Goal: Task Accomplishment & Management: Use online tool/utility

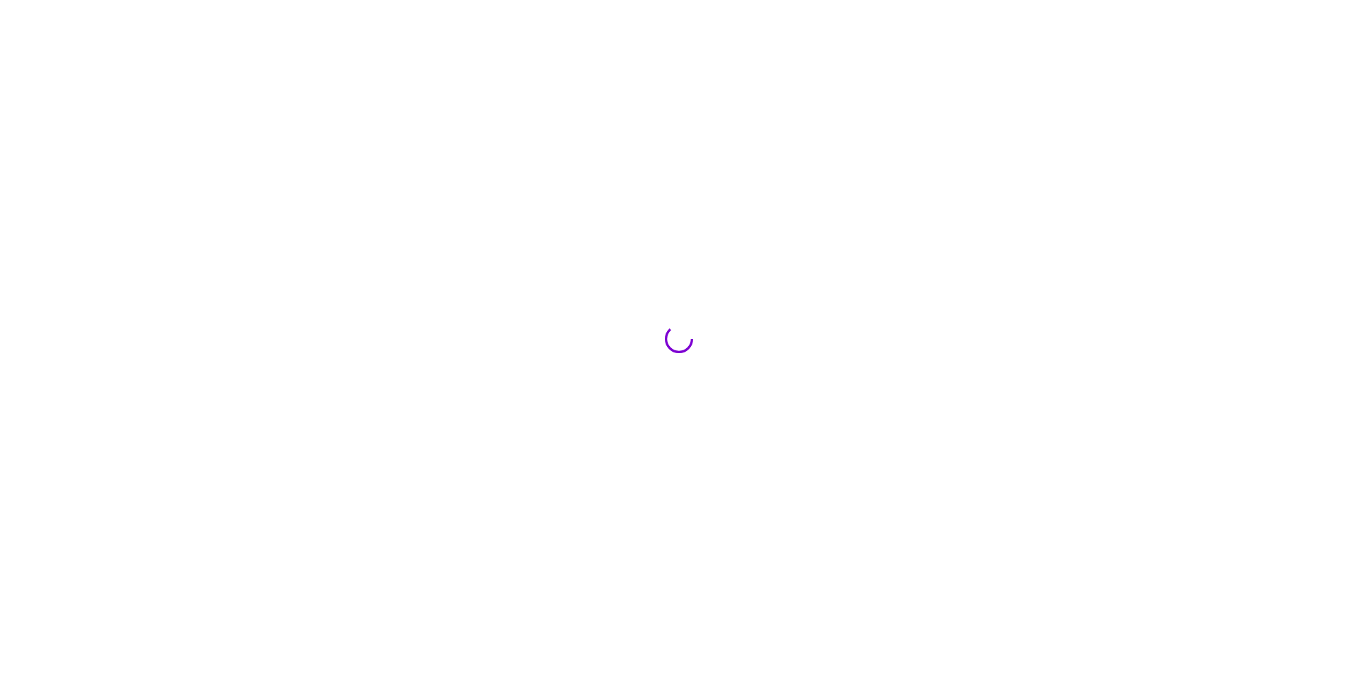
click at [615, 197] on section at bounding box center [679, 339] width 1358 height 678
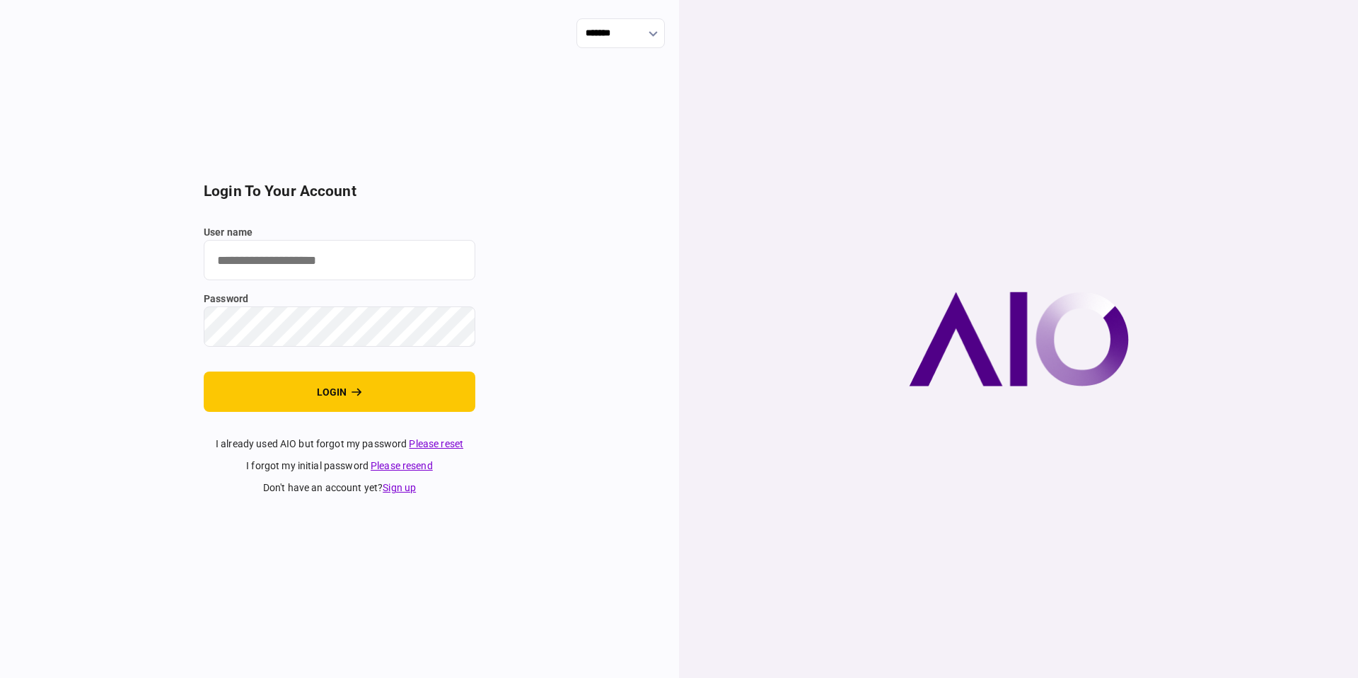
click at [369, 271] on input "user name" at bounding box center [340, 260] width 272 height 40
type input "**********"
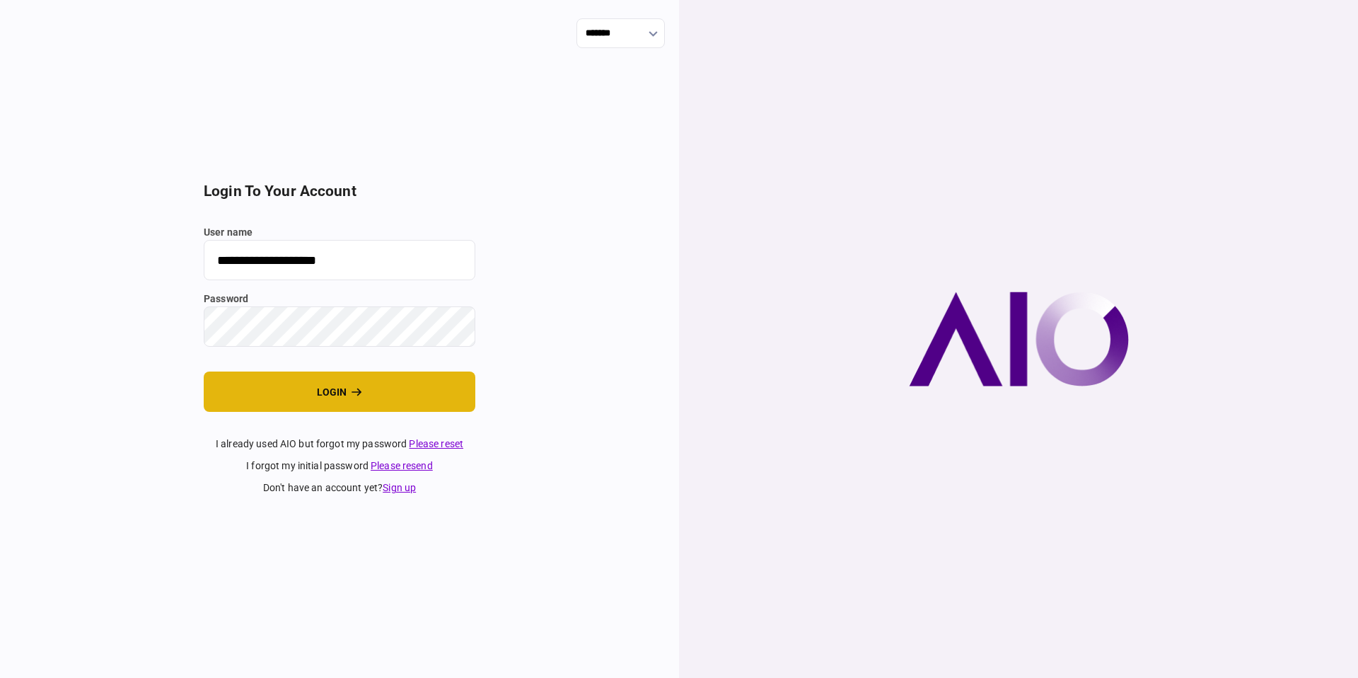
click at [304, 402] on button "login" at bounding box center [340, 391] width 272 height 40
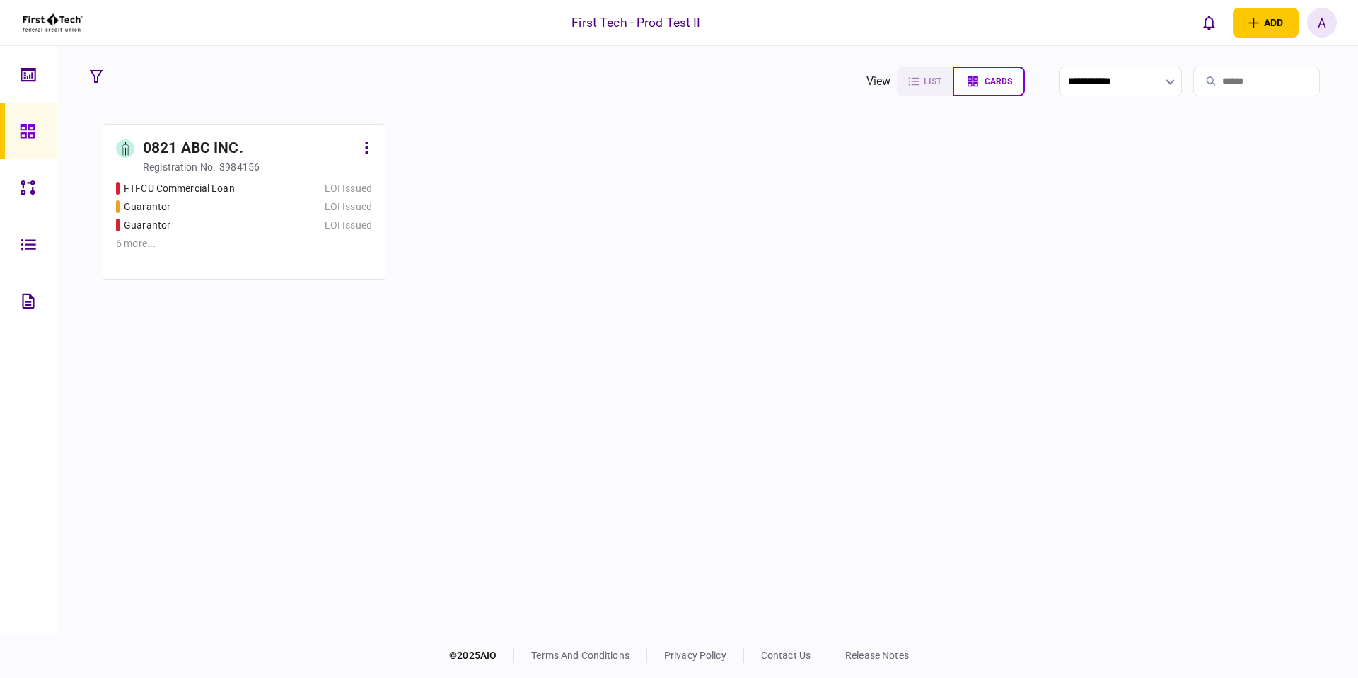
click at [158, 243] on div "6 more ..." at bounding box center [244, 243] width 256 height 15
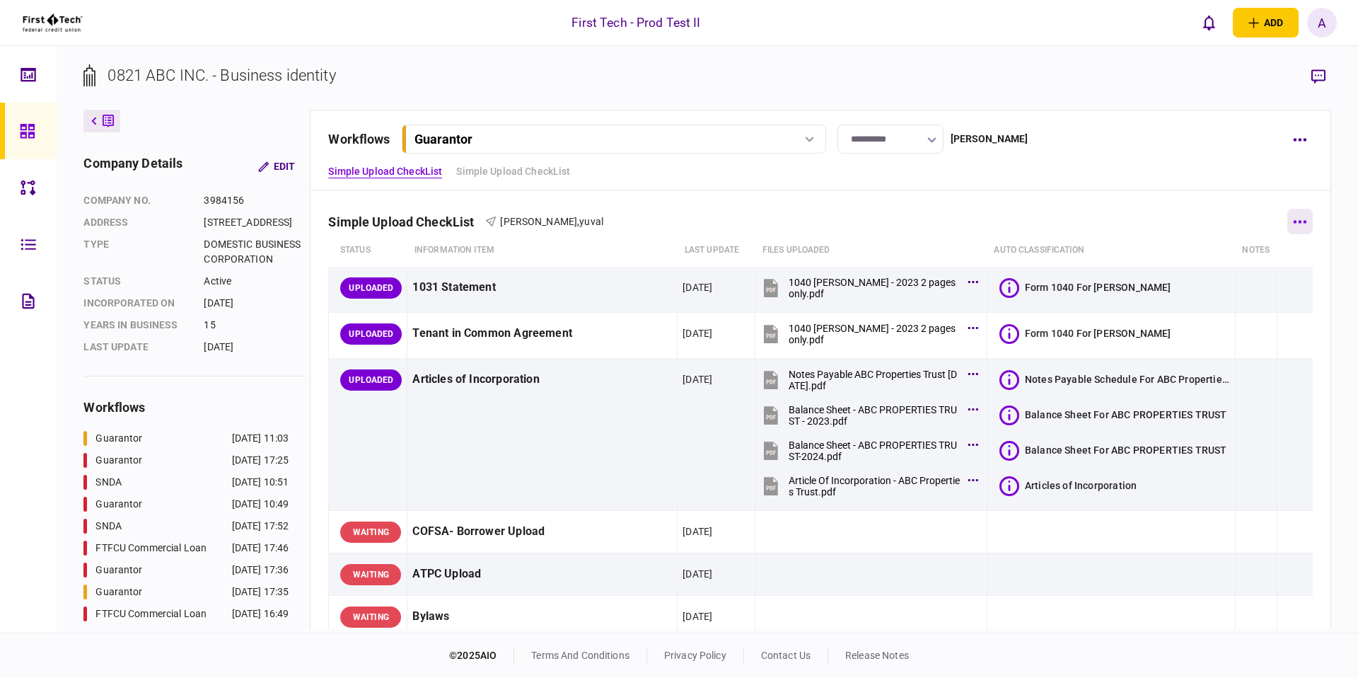
click at [1290, 219] on button "button" at bounding box center [1299, 221] width 25 height 25
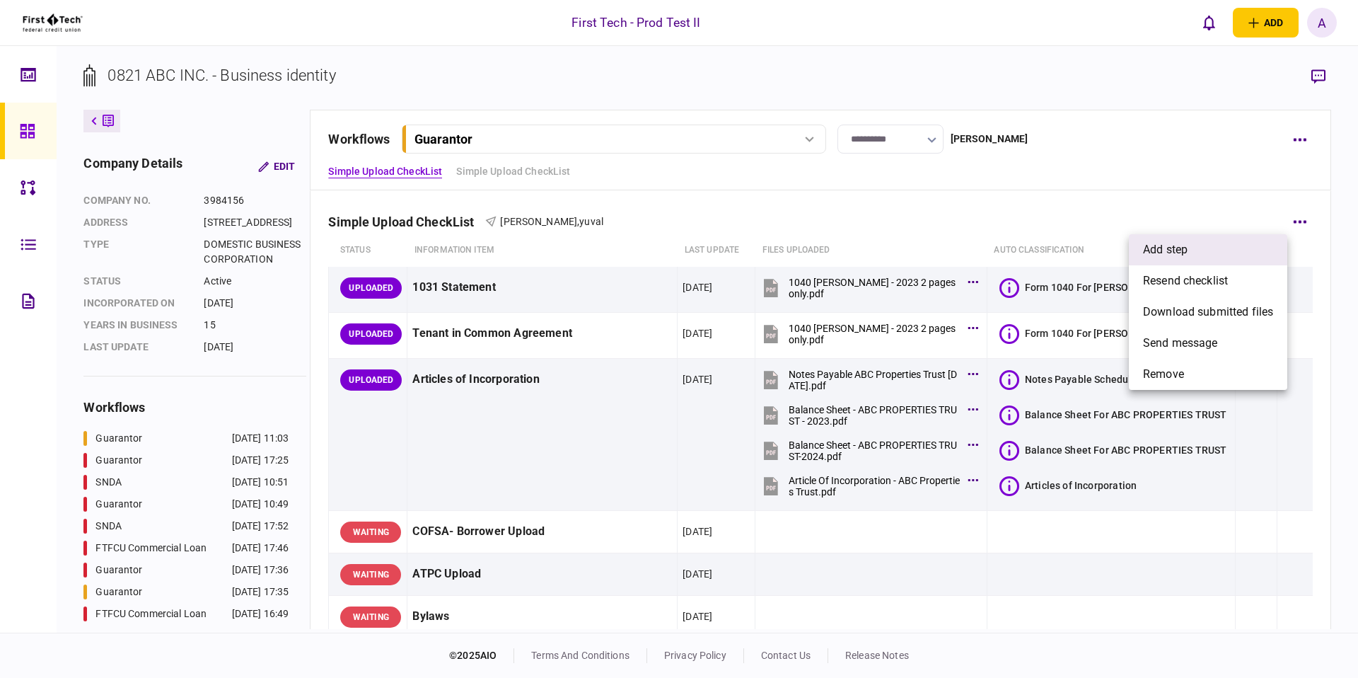
click at [1226, 248] on li "add step" at bounding box center [1208, 249] width 158 height 31
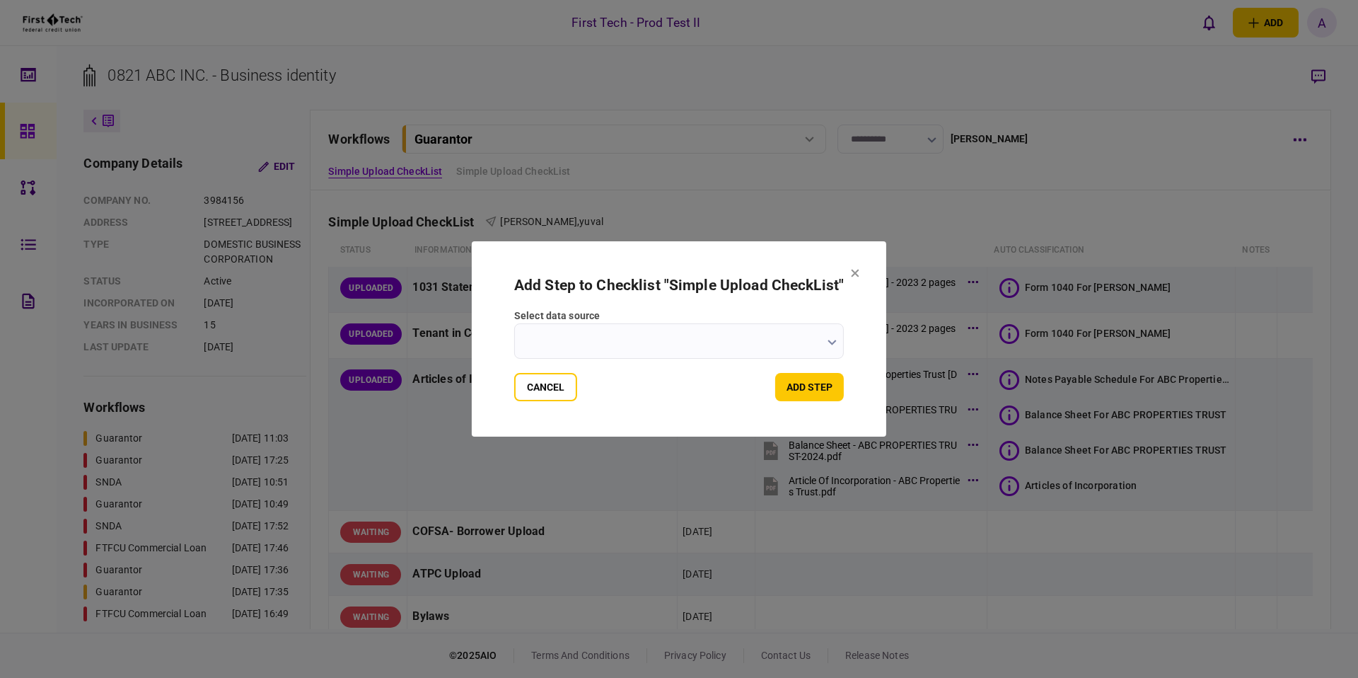
click at [626, 380] on div "Cancel add step" at bounding box center [679, 387] width 330 height 28
click at [626, 356] on input "select data source" at bounding box center [679, 340] width 330 height 35
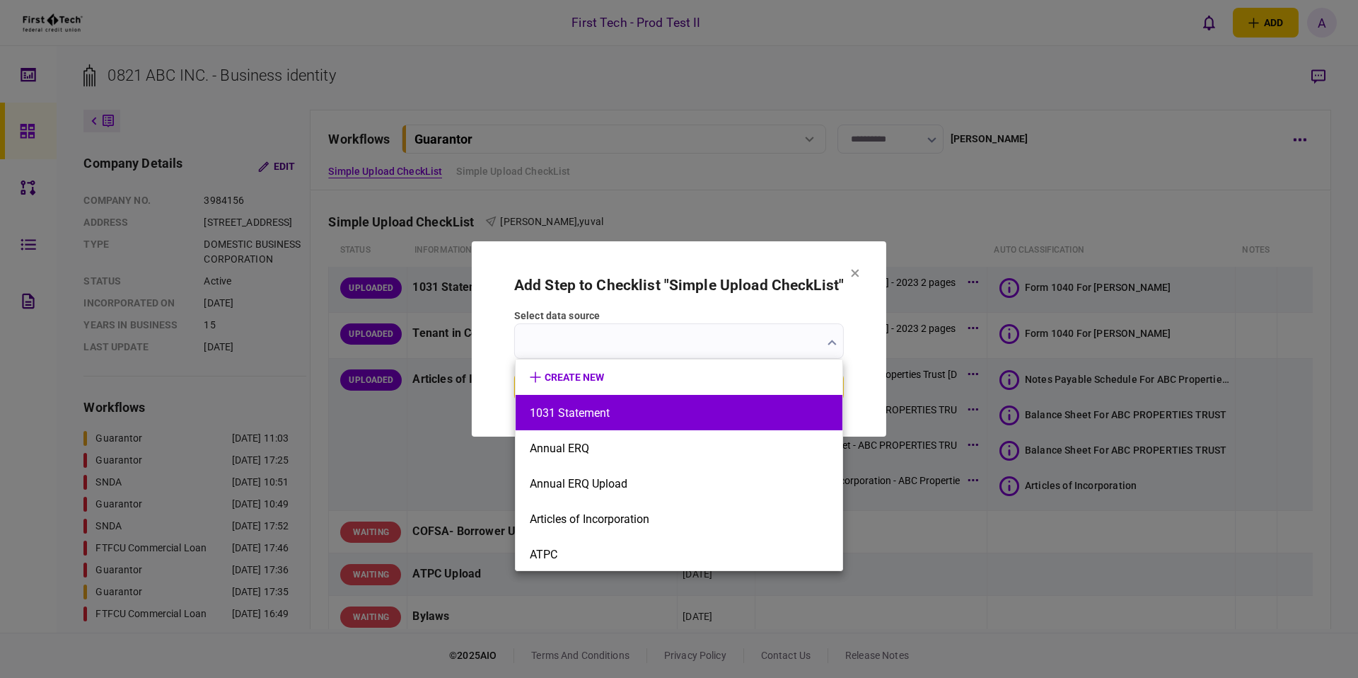
click at [608, 400] on li "1031 Statement" at bounding box center [679, 412] width 327 height 35
type input "**********"
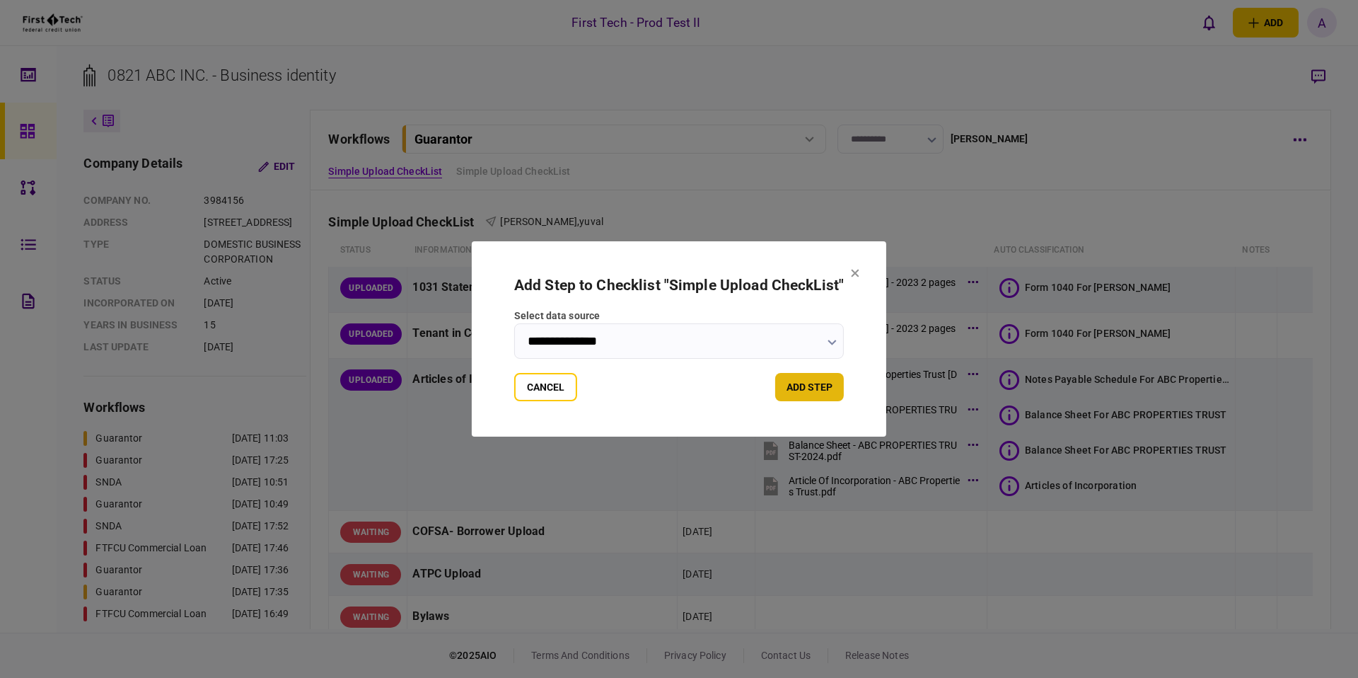
click at [790, 381] on button "add step" at bounding box center [809, 387] width 69 height 28
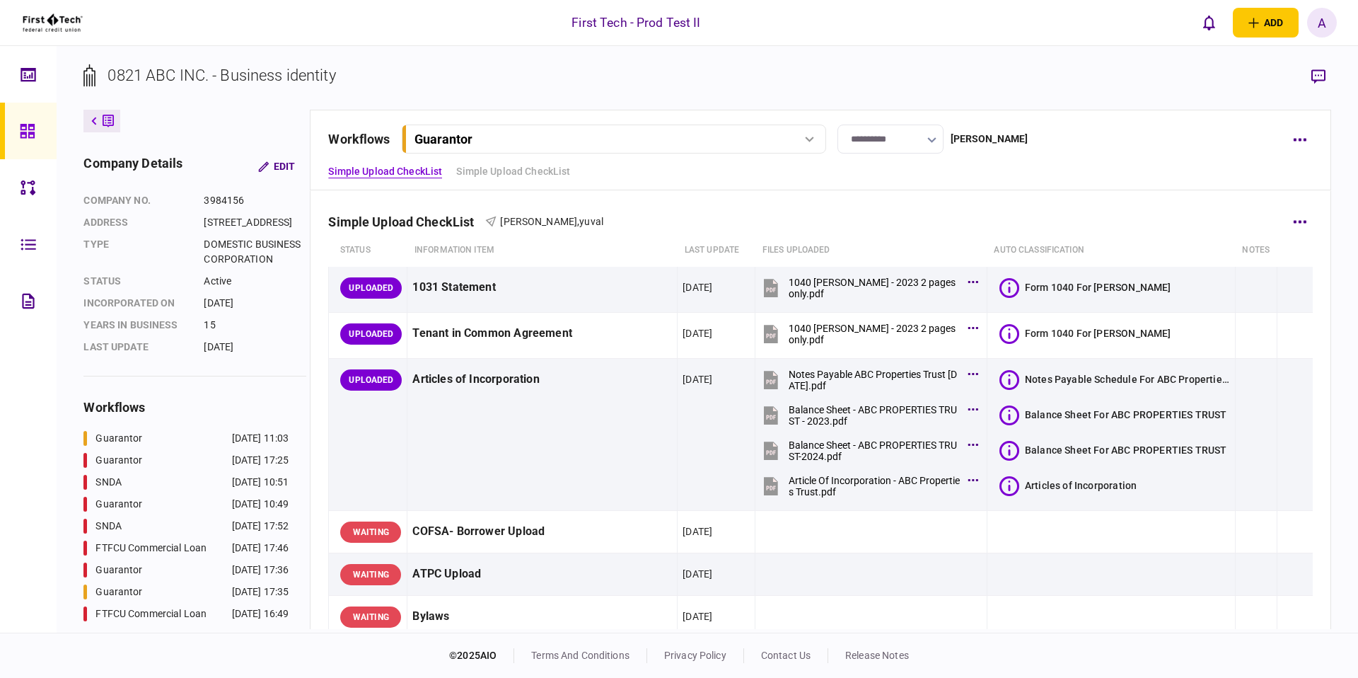
click at [620, 216] on div "Simple Upload CheckList asaf beny , yuval" at bounding box center [820, 212] width 984 height 43
click at [1317, 23] on div "A" at bounding box center [1322, 23] width 30 height 30
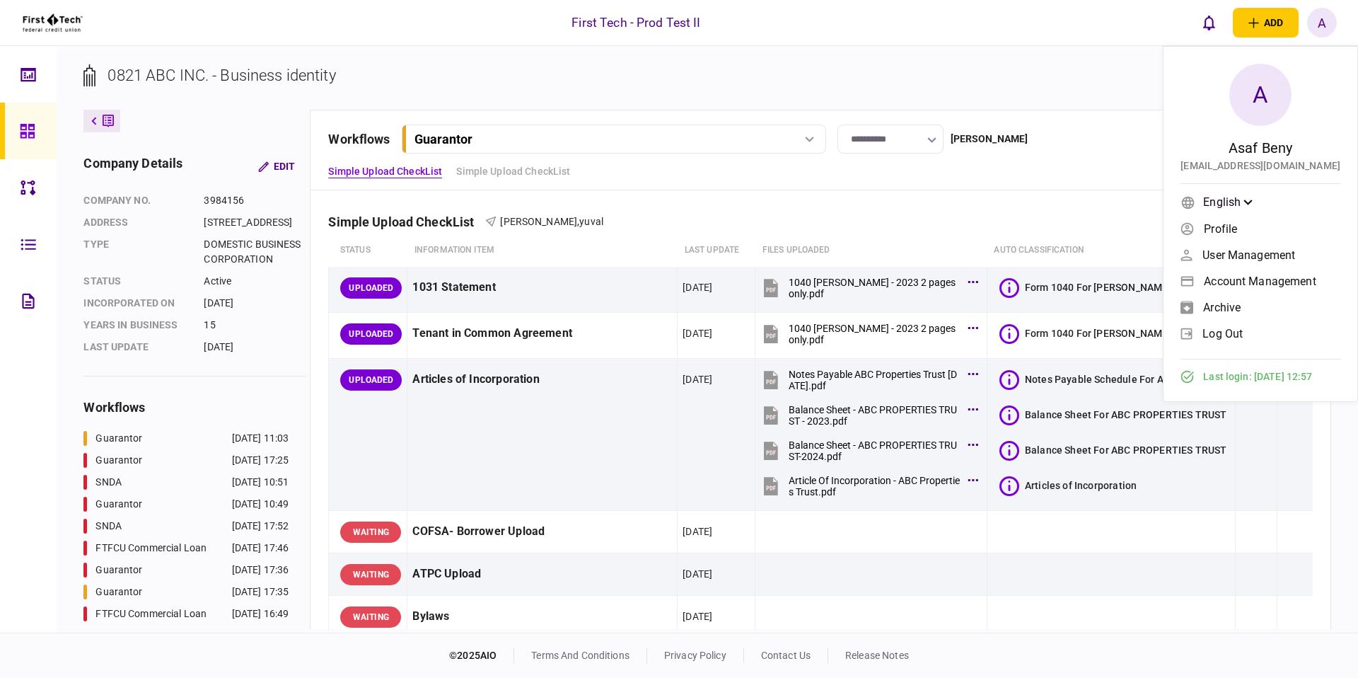
click at [1228, 328] on span "log out" at bounding box center [1222, 333] width 40 height 12
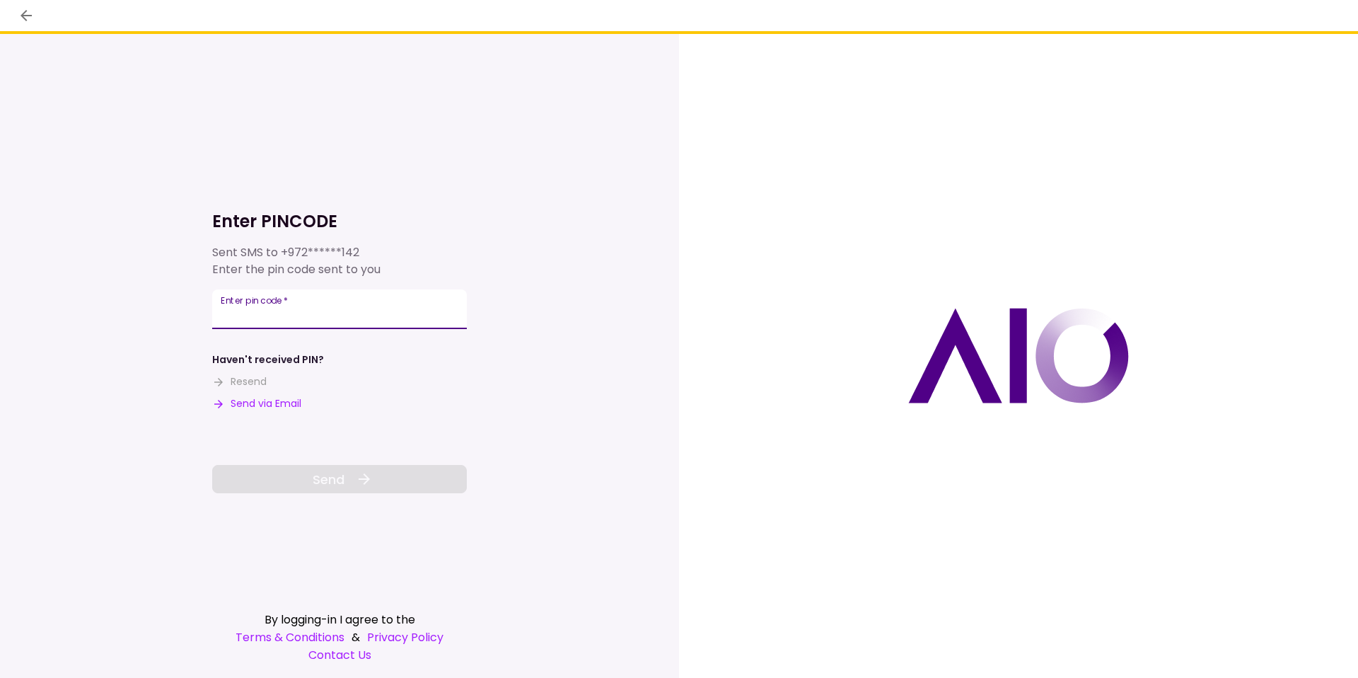
click at [335, 295] on input "Enter pin code   *" at bounding box center [339, 309] width 255 height 40
type input "******"
click at [301, 478] on button "Send" at bounding box center [339, 479] width 255 height 28
